Goal: Go to known website: Access a specific website the user already knows

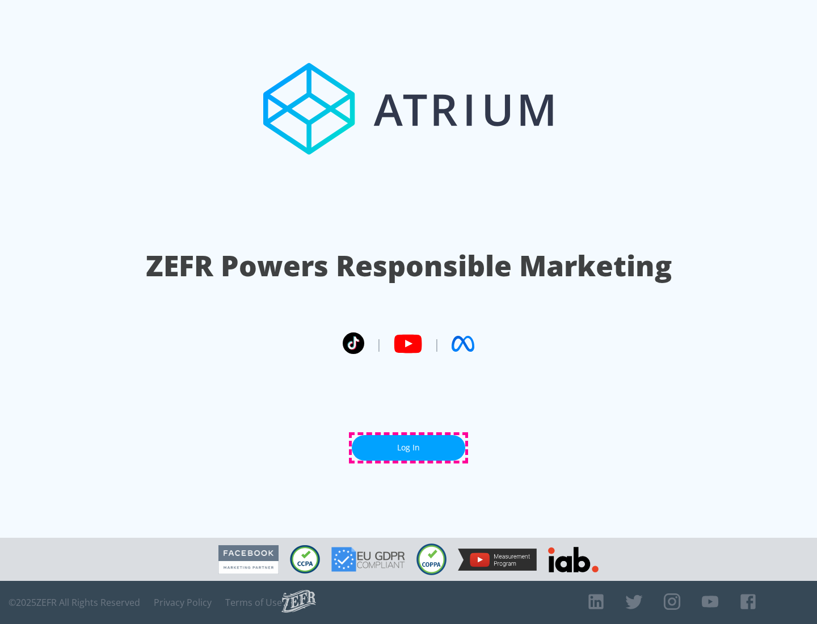
click at [408, 447] on link "Log In" at bounding box center [408, 448] width 113 height 26
